Goal: Task Accomplishment & Management: Complete application form

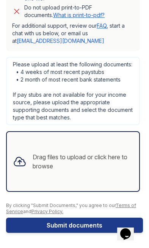
scroll to position [453, 0]
click at [56, 170] on div "Drag files to upload or click here to browse" at bounding box center [83, 161] width 100 height 18
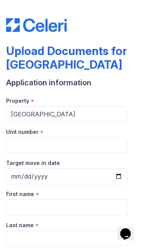
scroll to position [0, 0]
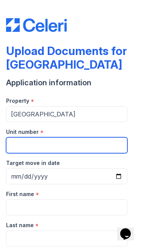
click at [74, 146] on input "Unit number" at bounding box center [66, 145] width 121 height 16
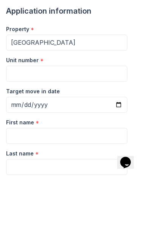
click at [85, 184] on div "First name *" at bounding box center [66, 191] width 121 height 15
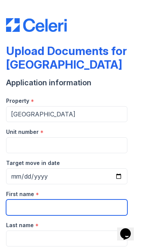
click at [64, 203] on input "First name" at bounding box center [66, 207] width 121 height 16
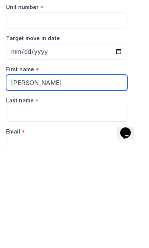
scroll to position [24, 0]
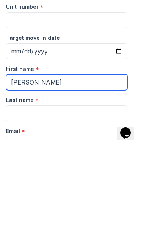
type input "[PERSON_NAME]"
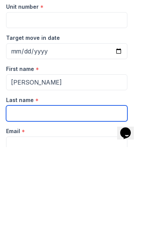
click at [90, 206] on input "Last name" at bounding box center [66, 214] width 121 height 16
type input "Savoy"
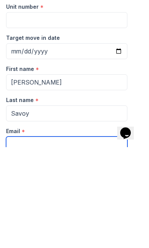
click at [95, 237] on input "Email" at bounding box center [66, 245] width 121 height 16
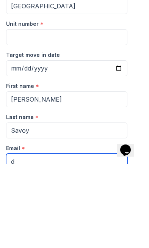
scroll to position [25, 0]
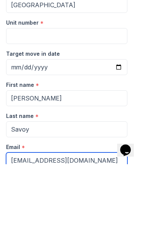
type input "[EMAIL_ADDRESS][DOMAIN_NAME]"
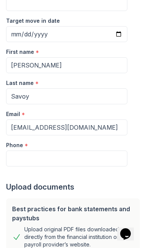
scroll to position [138, 0]
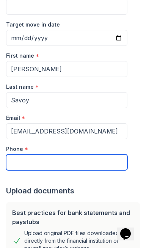
click at [93, 163] on input "Phone" at bounding box center [66, 162] width 121 height 16
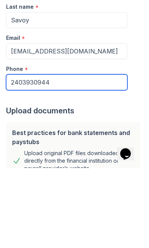
type input "2403930944"
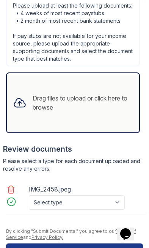
scroll to position [513, 0]
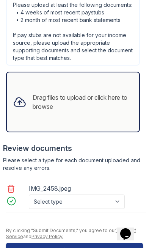
click at [116, 112] on div "Drag files to upload or click here to browse" at bounding box center [73, 102] width 132 height 26
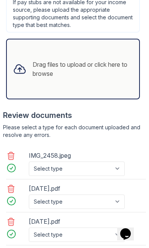
scroll to position [551, 0]
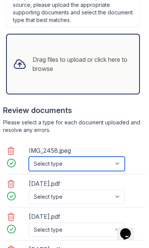
click at [110, 161] on select "Select type Paystub Bank Statement Offer Letter Tax Documents Benefit Award Let…" at bounding box center [77, 164] width 96 height 14
select select "other"
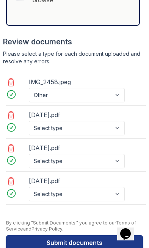
scroll to position [620, 0]
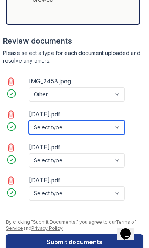
click at [114, 126] on select "Select type Paystub Bank Statement Offer Letter Tax Documents Benefit Award Let…" at bounding box center [77, 127] width 96 height 14
select select "paystub"
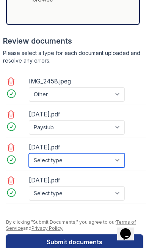
click at [96, 160] on select "Select type Paystub Bank Statement Offer Letter Tax Documents Benefit Award Let…" at bounding box center [77, 160] width 96 height 14
select select "paystub"
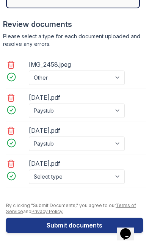
scroll to position [637, 0]
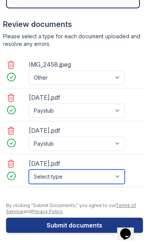
click at [91, 178] on select "Select type Paystub Bank Statement Offer Letter Tax Documents Benefit Award Let…" at bounding box center [77, 176] width 96 height 14
select select "paystub"
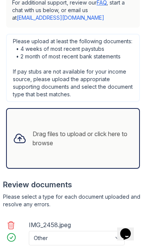
scroll to position [481, 0]
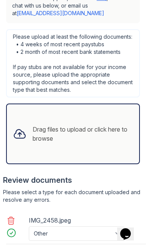
click at [112, 141] on div "Drag files to upload or click here to browse" at bounding box center [83, 134] width 100 height 18
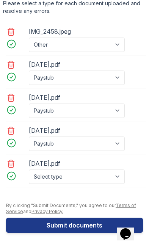
scroll to position [670, 0]
click at [78, 224] on button "Submit documents" at bounding box center [74, 225] width 137 height 15
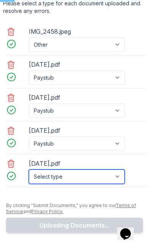
click at [108, 170] on select "Select type Paystub Bank Statement Offer Letter Tax Documents Benefit Award Let…" at bounding box center [77, 176] width 96 height 14
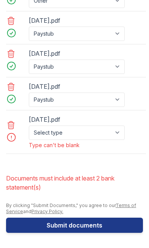
scroll to position [743, 0]
click at [119, 146] on div "Type can't be blank" at bounding box center [77, 145] width 97 height 8
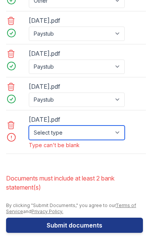
click at [99, 138] on select "Select type Paystub Bank Statement Offer Letter Tax Documents Benefit Award Let…" at bounding box center [77, 132] width 96 height 14
select select "bank_statement"
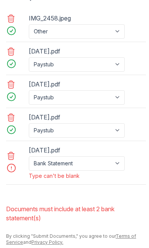
scroll to position [711, 0]
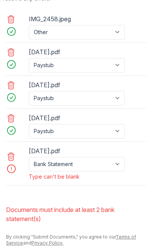
click at [15, 170] on div at bounding box center [16, 168] width 21 height 11
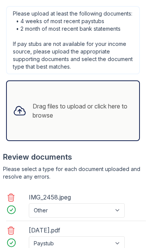
scroll to position [532, 0]
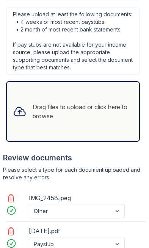
click at [107, 124] on div "Drag files to upload or click here to browse" at bounding box center [73, 112] width 132 height 26
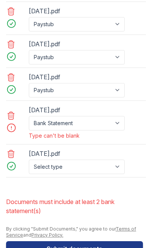
scroll to position [737, 0]
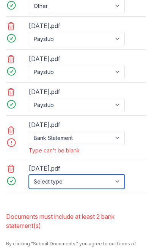
click at [99, 185] on select "Select type Paystub Bank Statement Offer Letter Tax Documents Benefit Award Let…" at bounding box center [77, 181] width 96 height 14
select select "bank_statement"
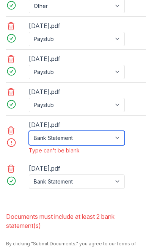
click at [118, 139] on select "Select type Paystub Bank Statement Offer Letter Tax Documents Benefit Award Let…" at bounding box center [77, 138] width 96 height 14
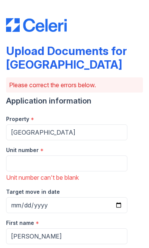
scroll to position [0, 0]
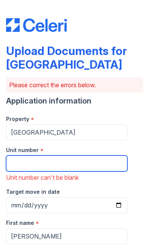
click at [104, 166] on input "Unit number" at bounding box center [66, 163] width 121 height 16
click at [102, 161] on input "Unit number" at bounding box center [66, 163] width 121 height 16
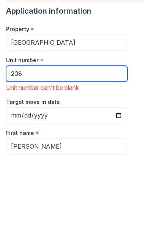
type input "208"
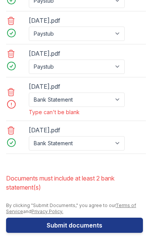
scroll to position [776, 0]
click at [81, 227] on button "Submit documents" at bounding box center [74, 225] width 137 height 15
